Goal: Check status: Verify the current state of an ongoing process or item

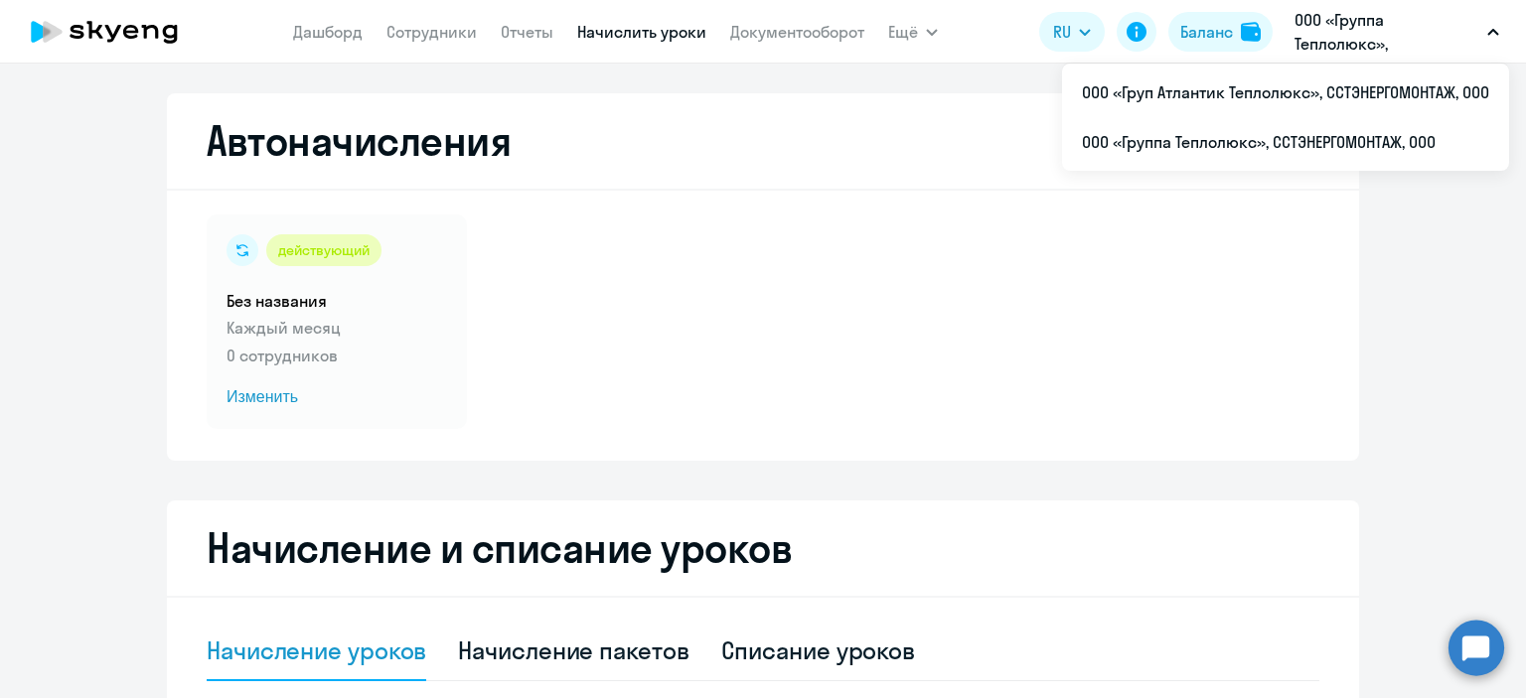
select select "10"
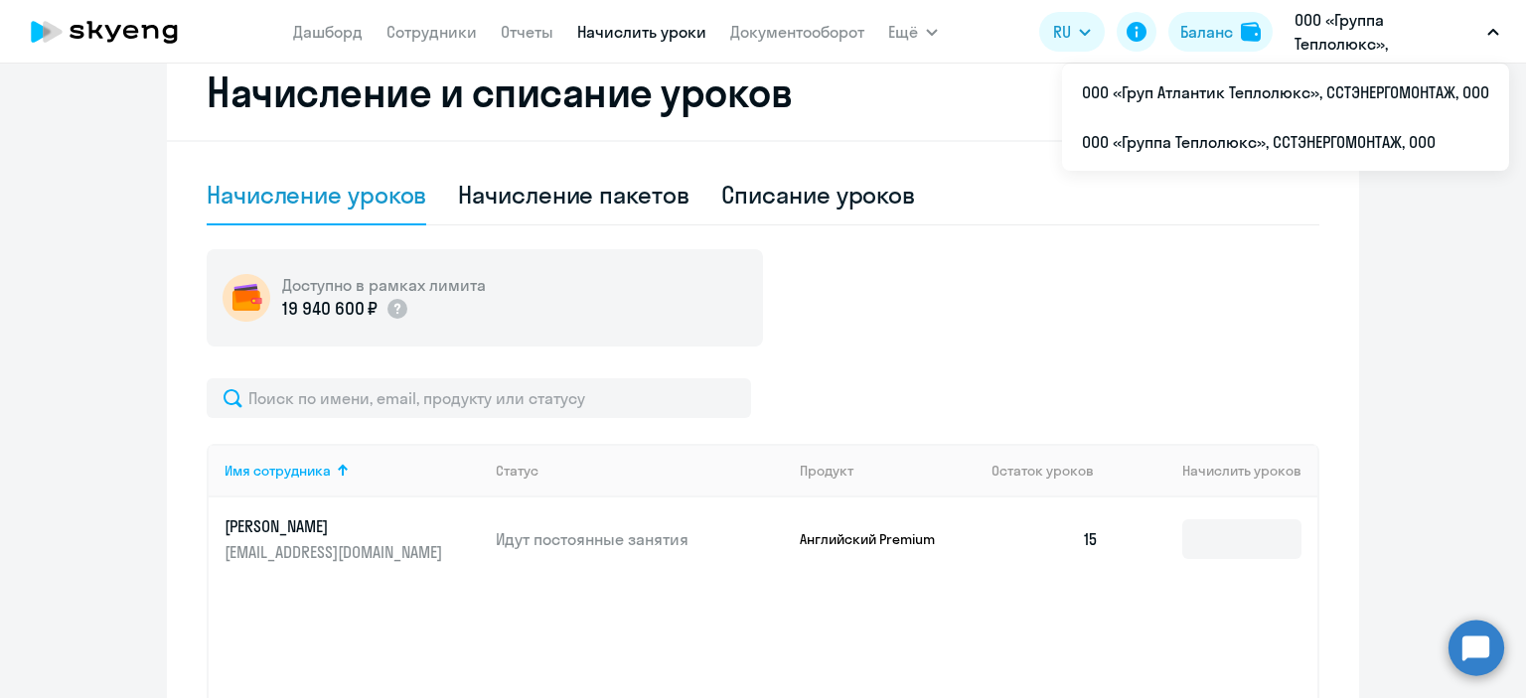
click at [1322, 44] on p "ООО «Группа Теплолюкс», ССТЭНЕРГОМОНТАЖ, ООО" at bounding box center [1387, 32] width 185 height 48
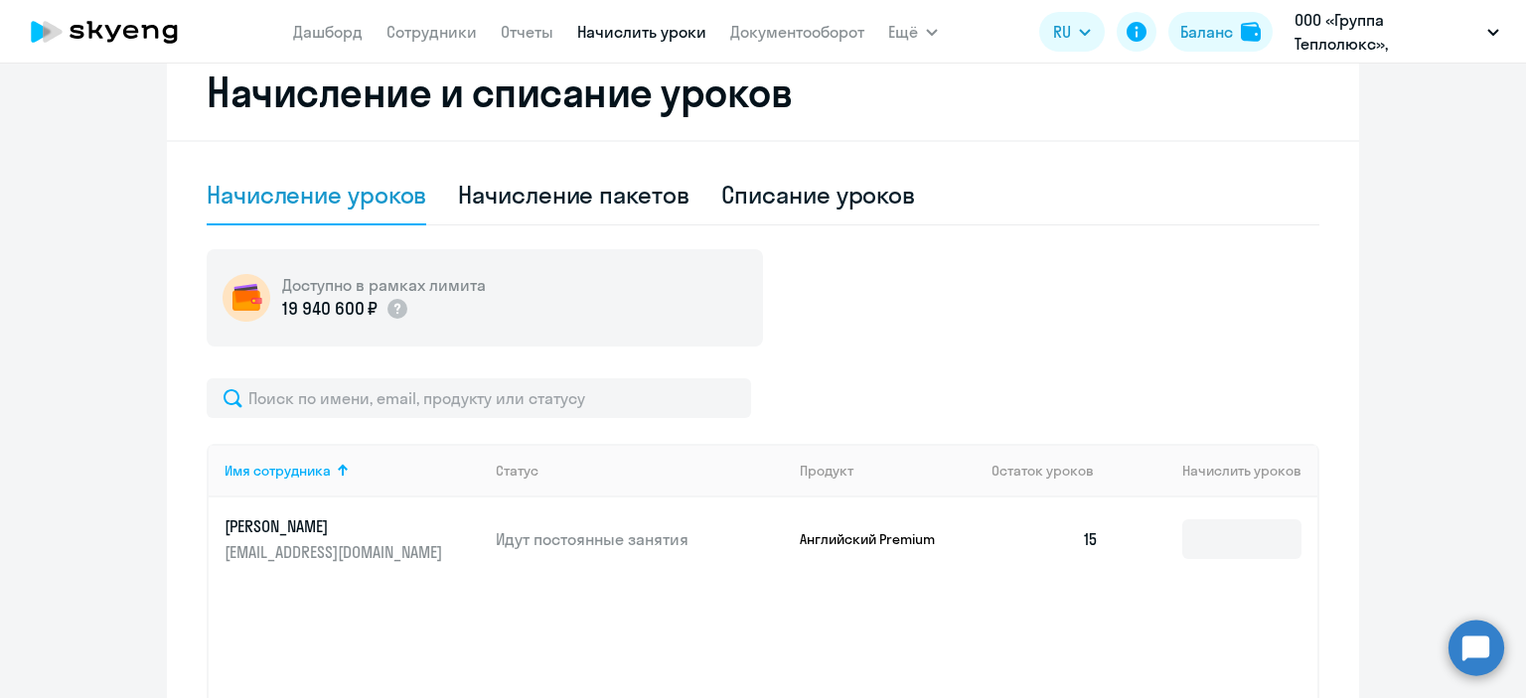
click at [1491, 29] on icon "button" at bounding box center [1493, 32] width 12 height 7
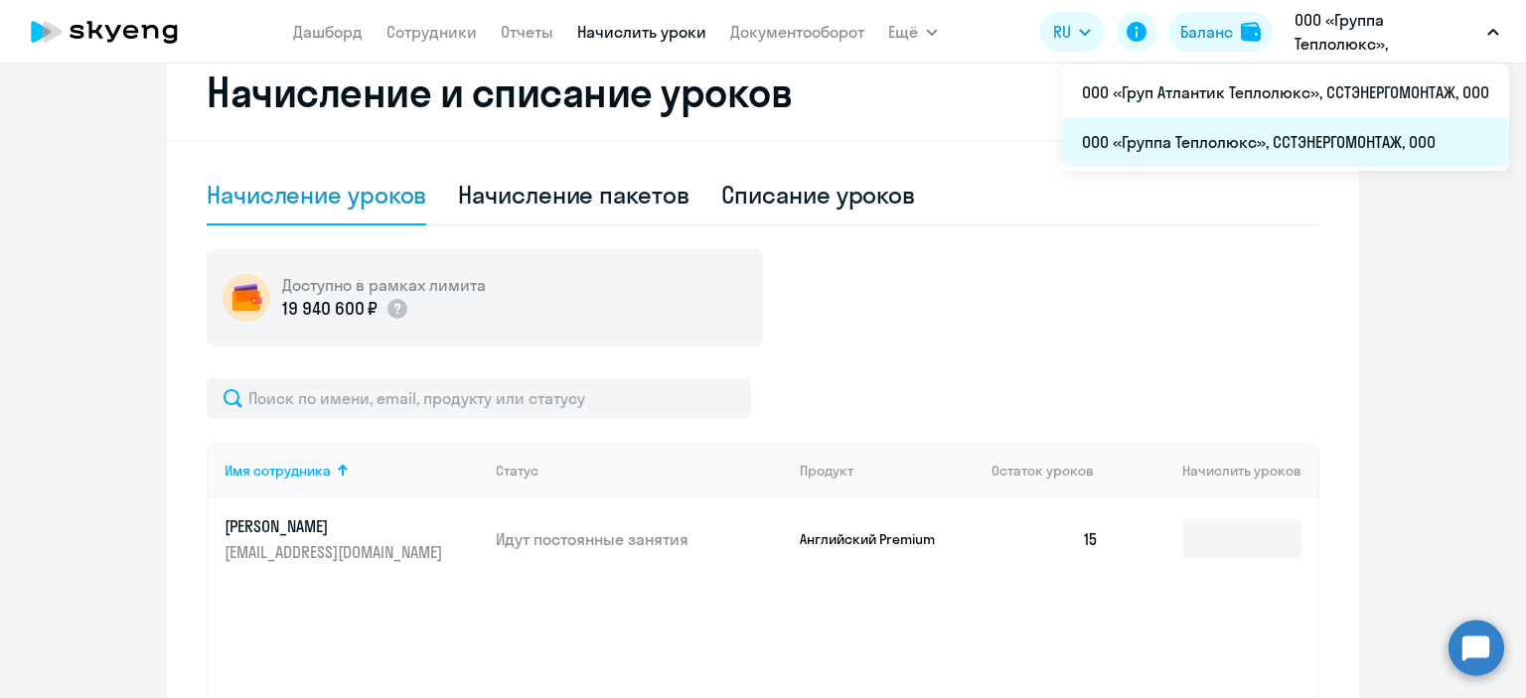
click at [1255, 134] on li "ООО «Группа Теплолюкс», ССТЭНЕРГОМОНТАЖ, ООО" at bounding box center [1285, 142] width 447 height 50
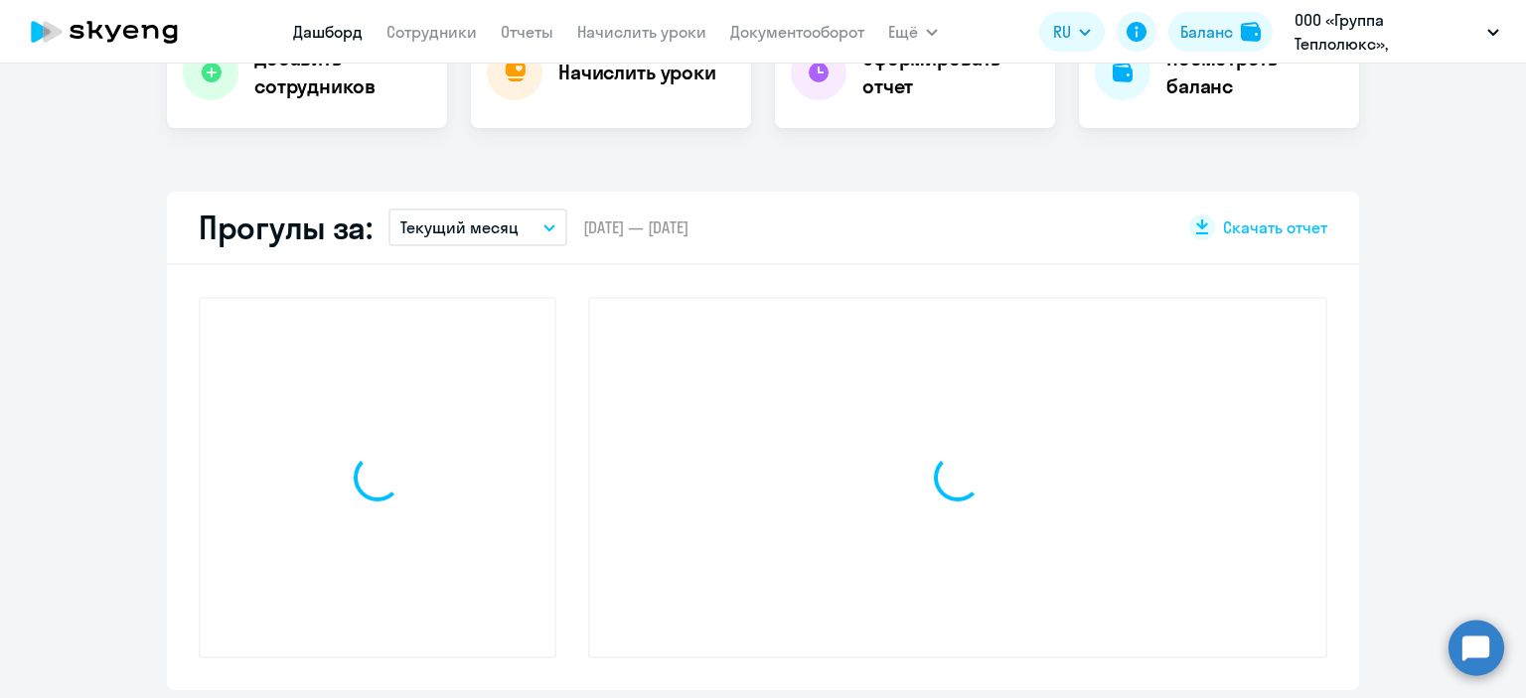
scroll to position [635, 0]
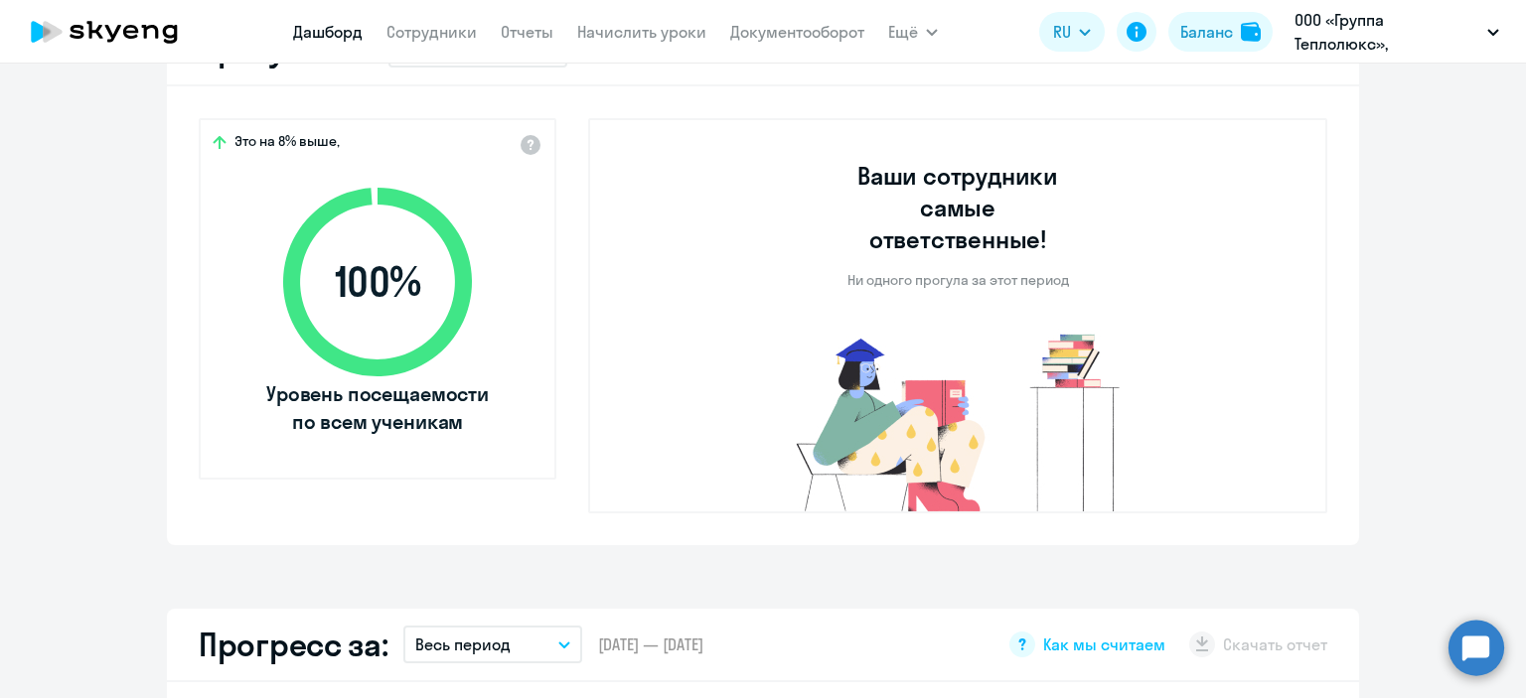
select select "30"
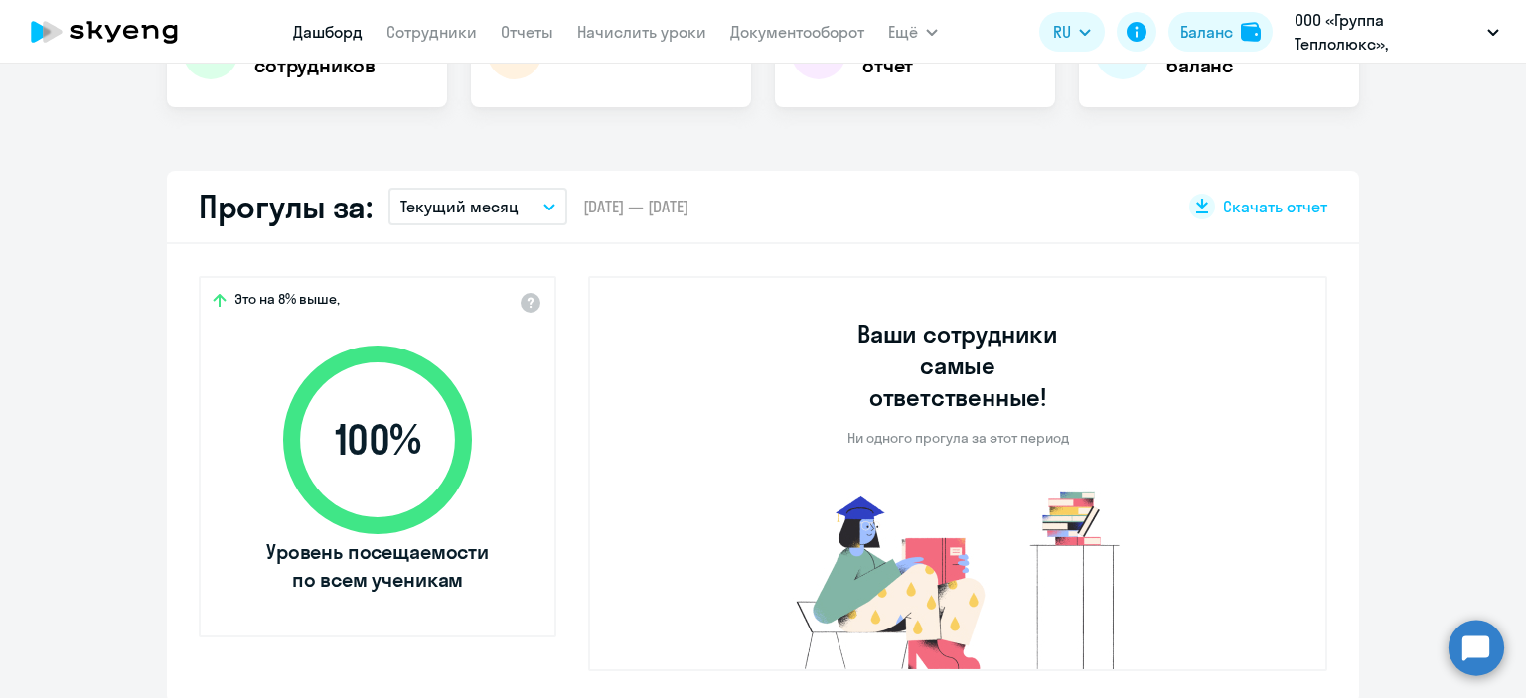
scroll to position [0, 0]
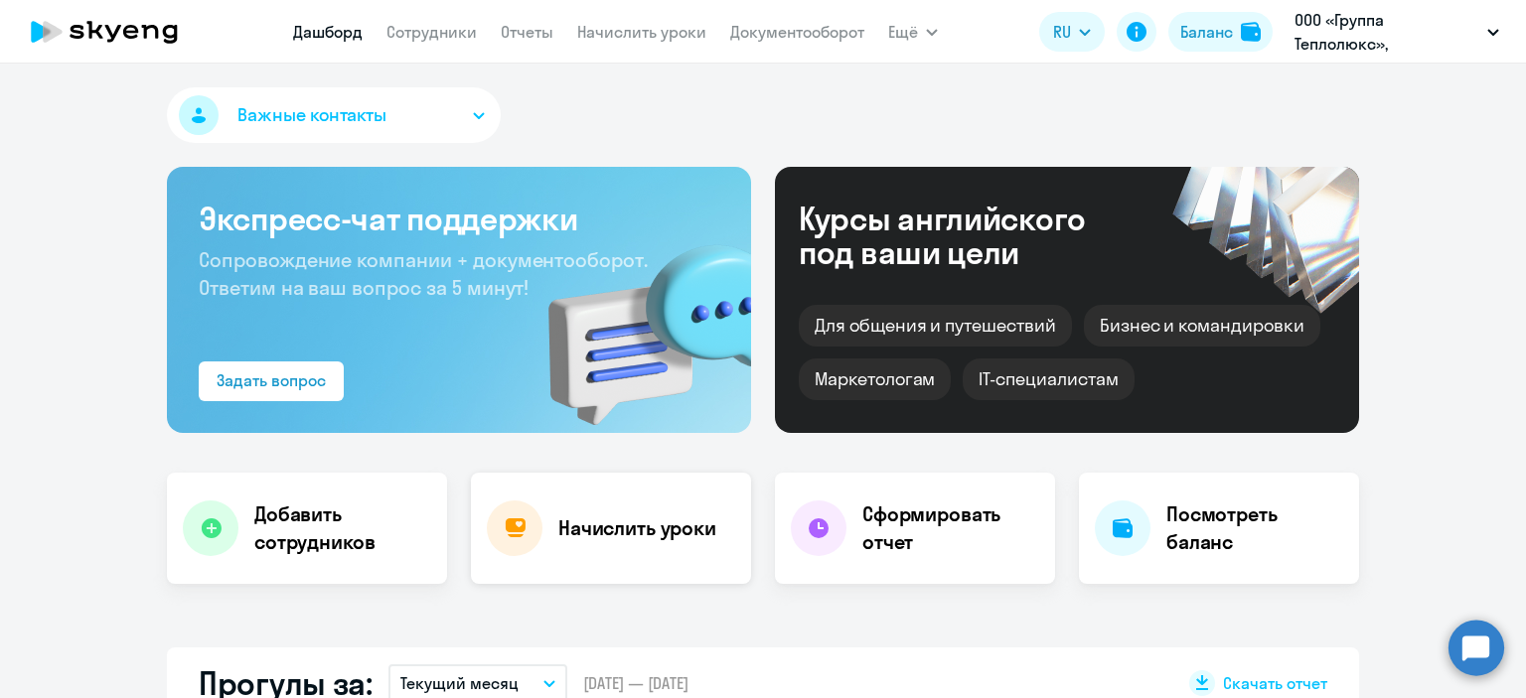
click at [624, 549] on div "Начислить уроки" at bounding box center [611, 528] width 280 height 111
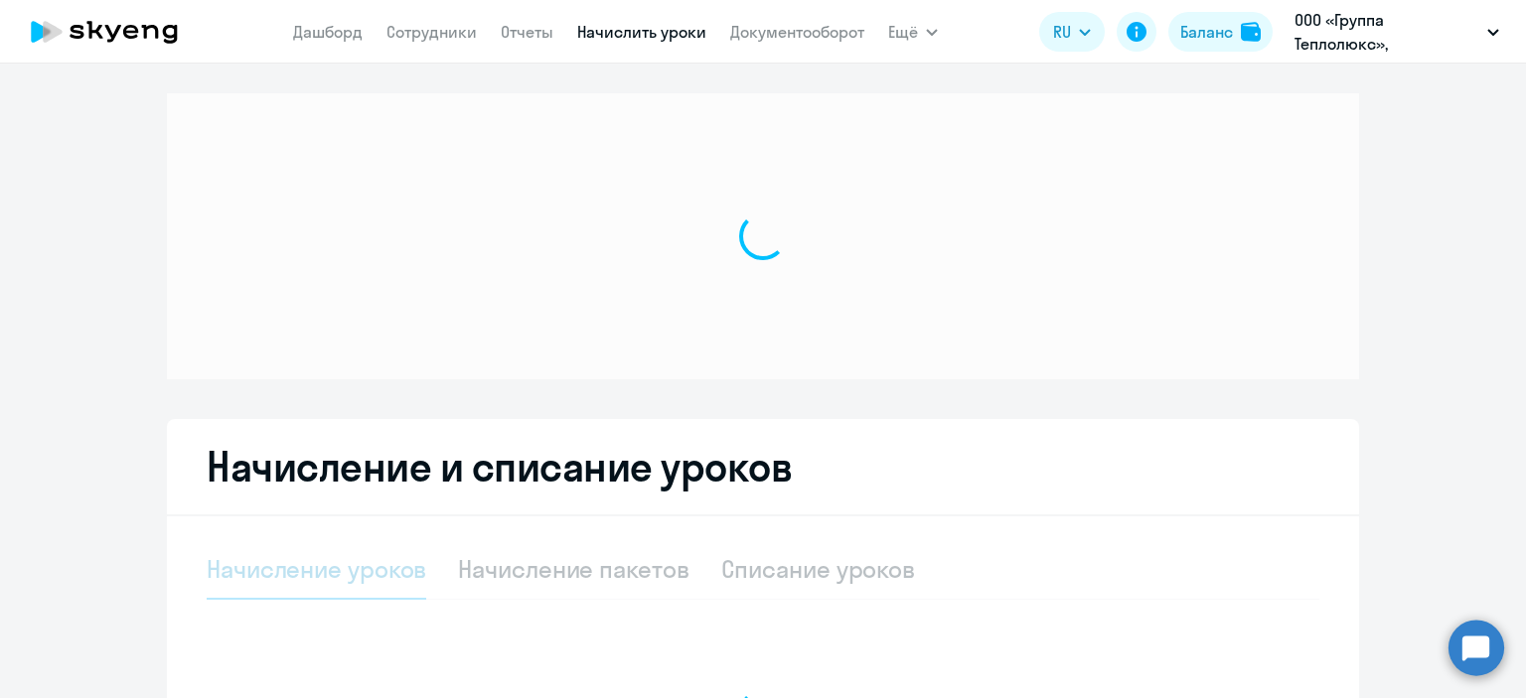
select select "10"
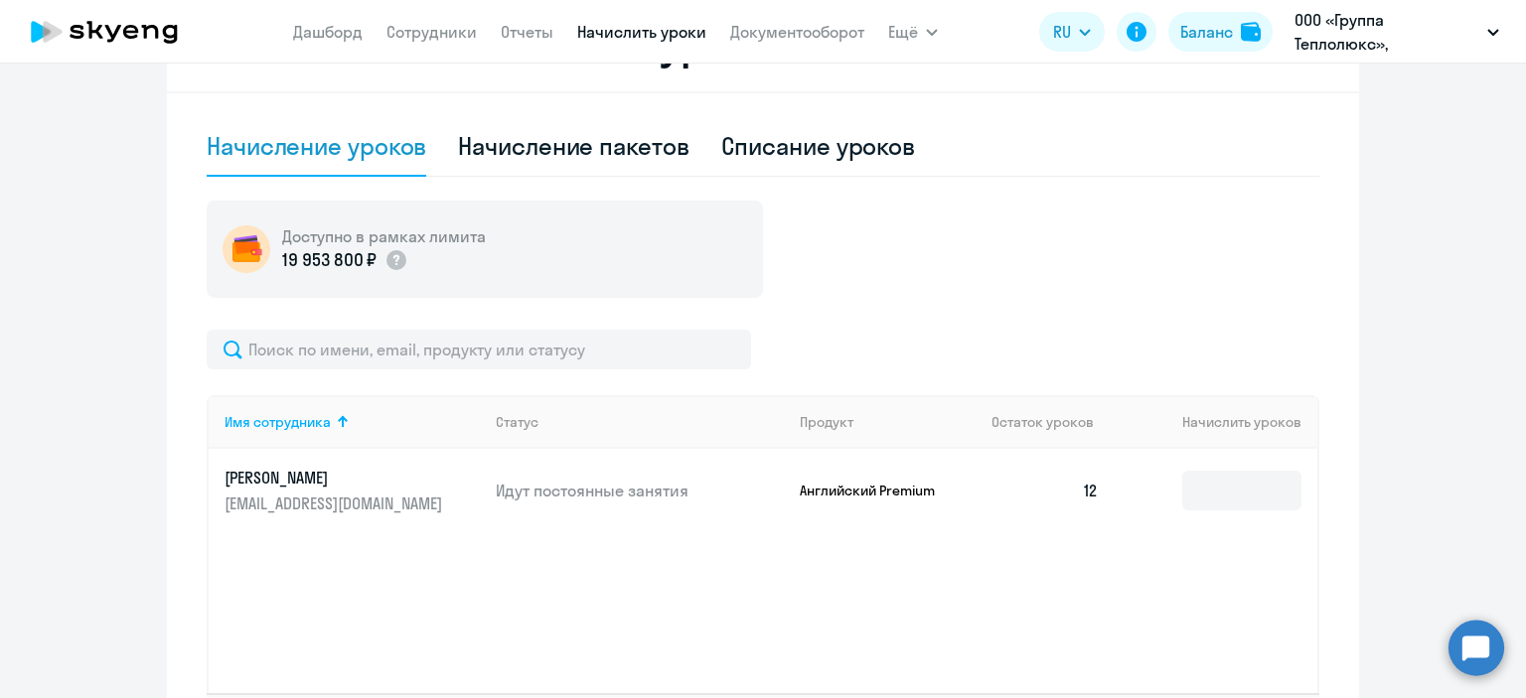
scroll to position [506, 0]
